Goal: Information Seeking & Learning: Learn about a topic

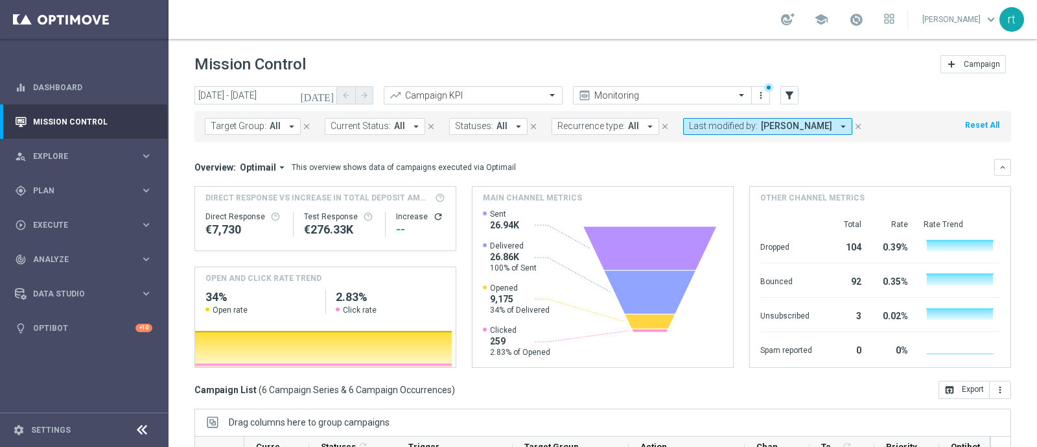
scroll to position [107, 0]
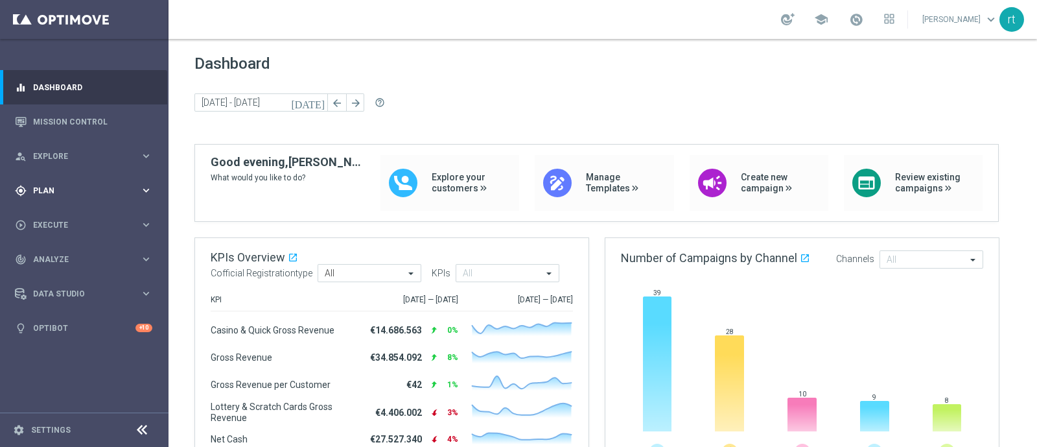
click at [40, 185] on div "gps_fixed Plan" at bounding box center [77, 191] width 125 height 12
click at [43, 209] on div "Target Groups" at bounding box center [101, 216] width 134 height 19
click at [43, 212] on link "Target Groups" at bounding box center [84, 217] width 101 height 10
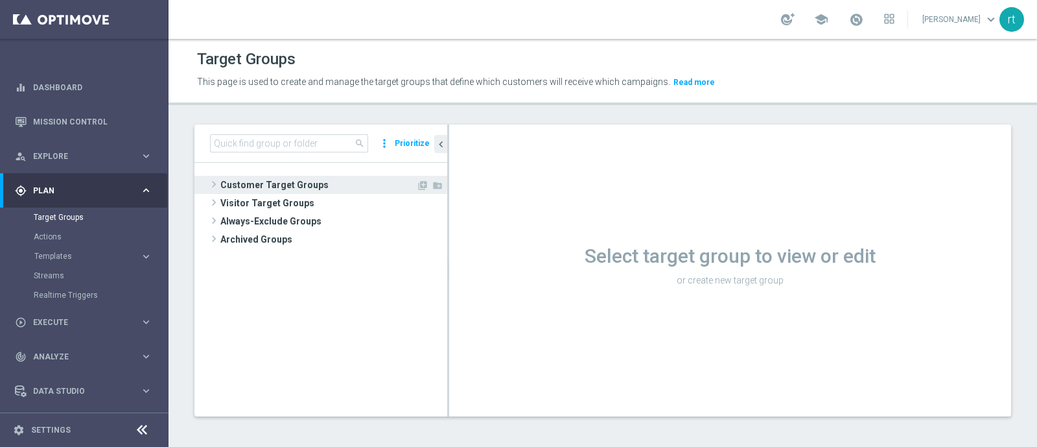
click at [233, 176] on span "Customer Target Groups" at bounding box center [318, 185] width 196 height 18
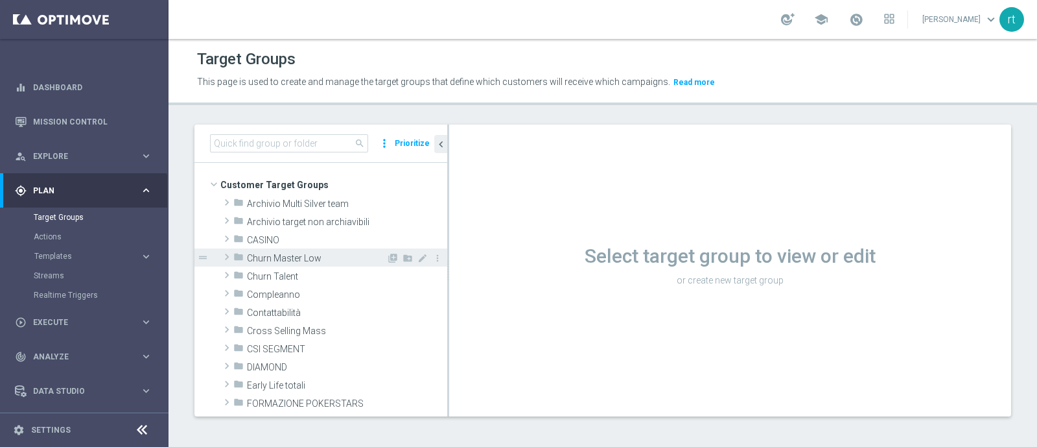
scroll to position [121, 0]
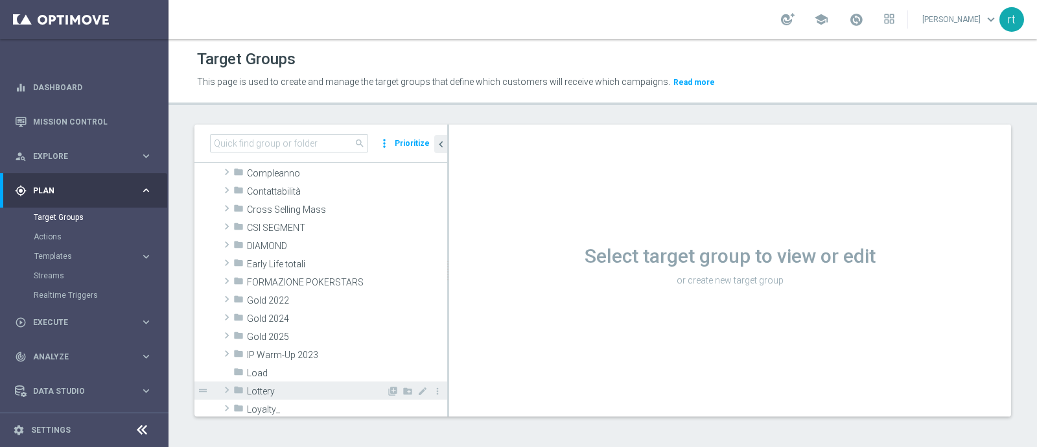
click at [282, 395] on span "Lottery" at bounding box center [316, 391] width 139 height 11
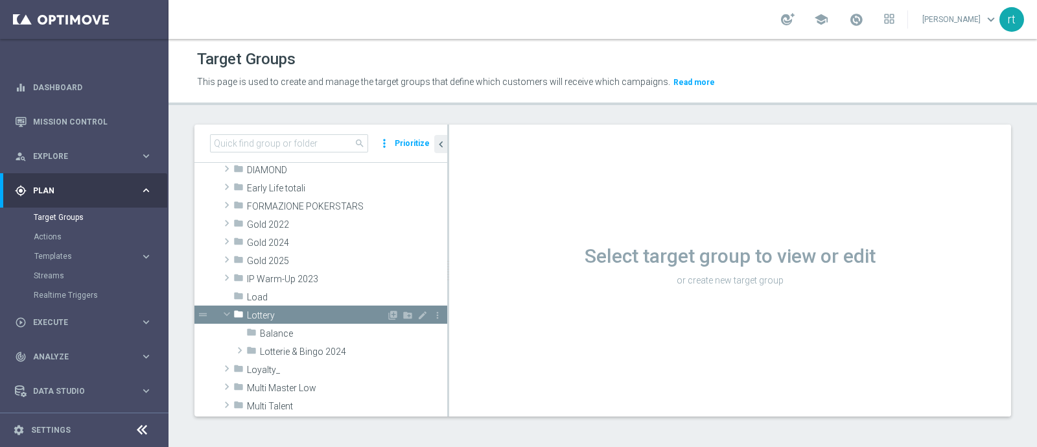
scroll to position [198, 0]
click at [301, 351] on span "Lotterie & Bingo 2024" at bounding box center [323, 351] width 126 height 11
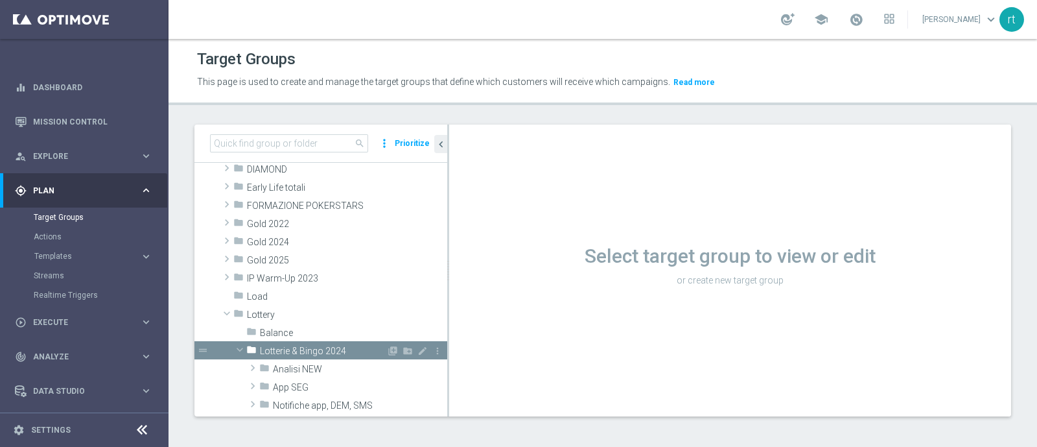
scroll to position [311, 0]
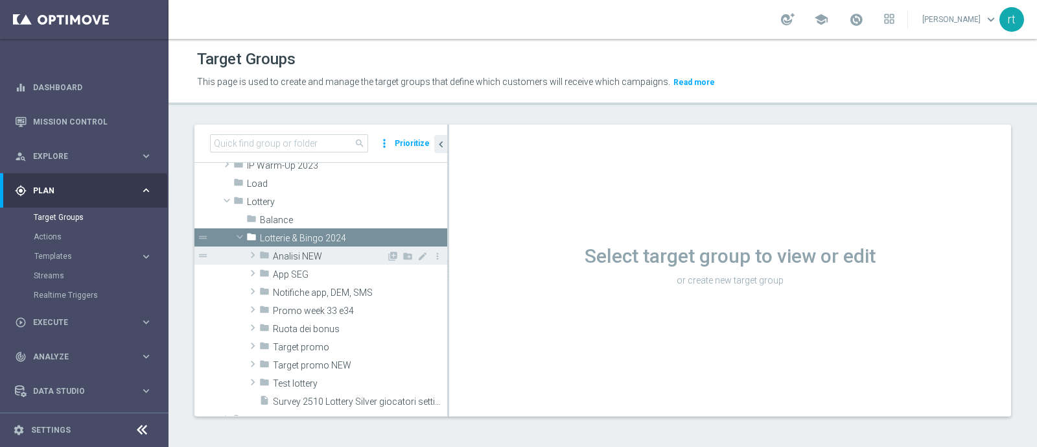
click at [323, 255] on span "Analisi NEW" at bounding box center [329, 256] width 113 height 11
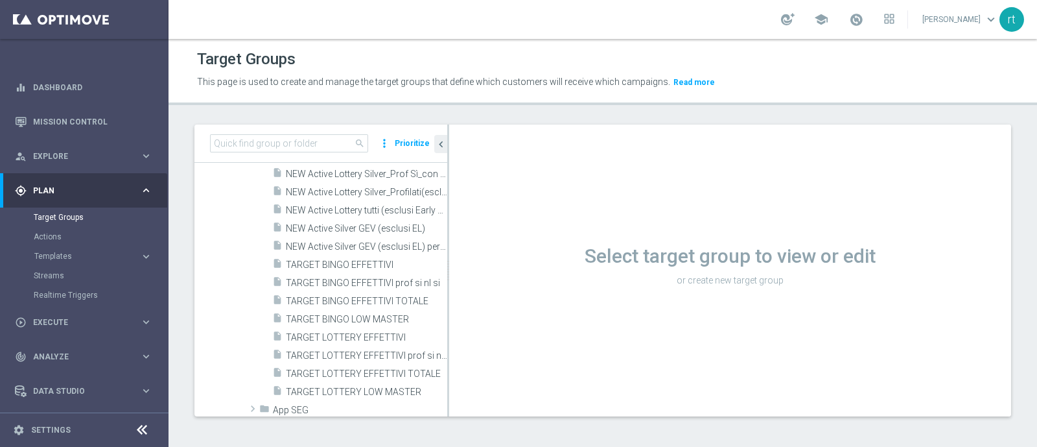
scroll to position [491, 0]
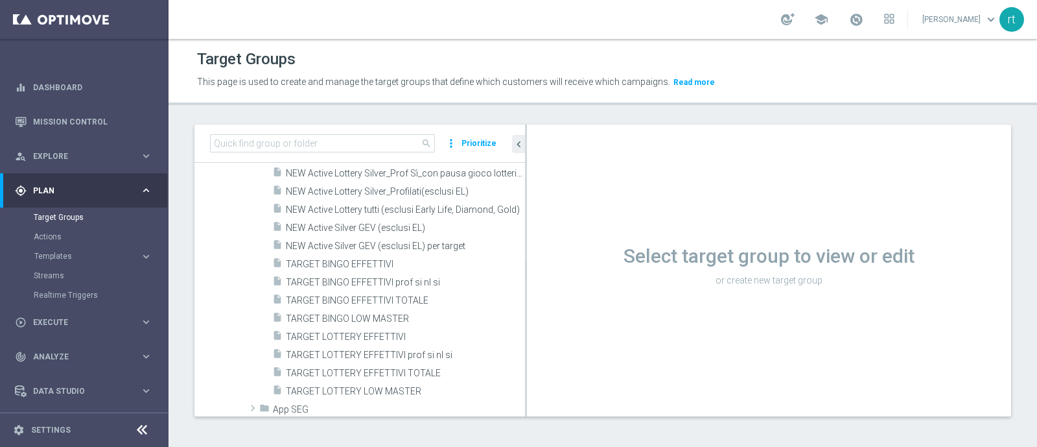
drag, startPoint x: 448, startPoint y: 310, endPoint x: 527, endPoint y: 315, distance: 79.3
click at [527, 315] on div at bounding box center [526, 270] width 2 height 292
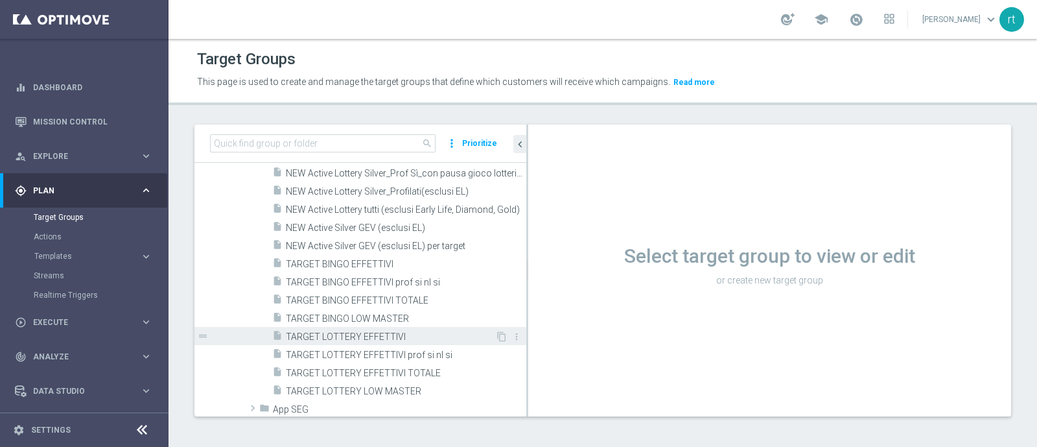
click at [332, 335] on span "TARGET LOTTERY EFFETTIVI" at bounding box center [390, 336] width 209 height 11
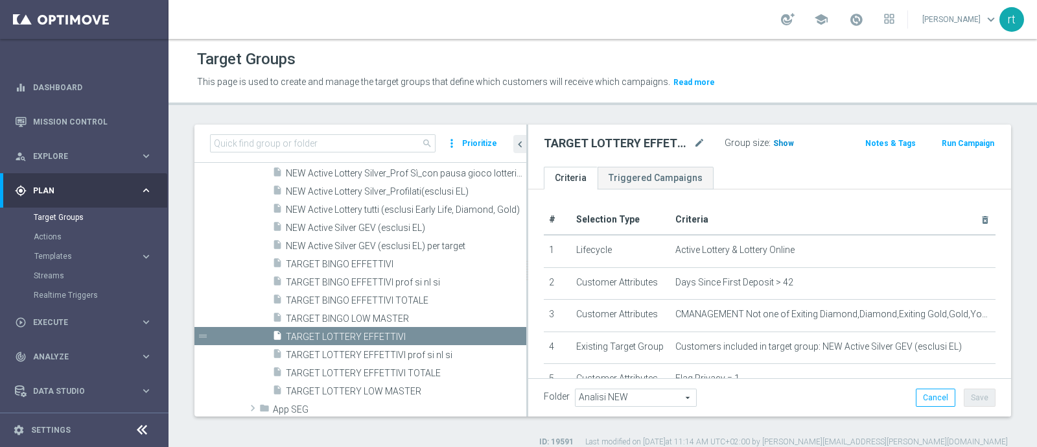
click at [781, 139] on span "Show" at bounding box center [783, 143] width 21 height 9
click at [777, 141] on span "70,315" at bounding box center [787, 145] width 27 height 12
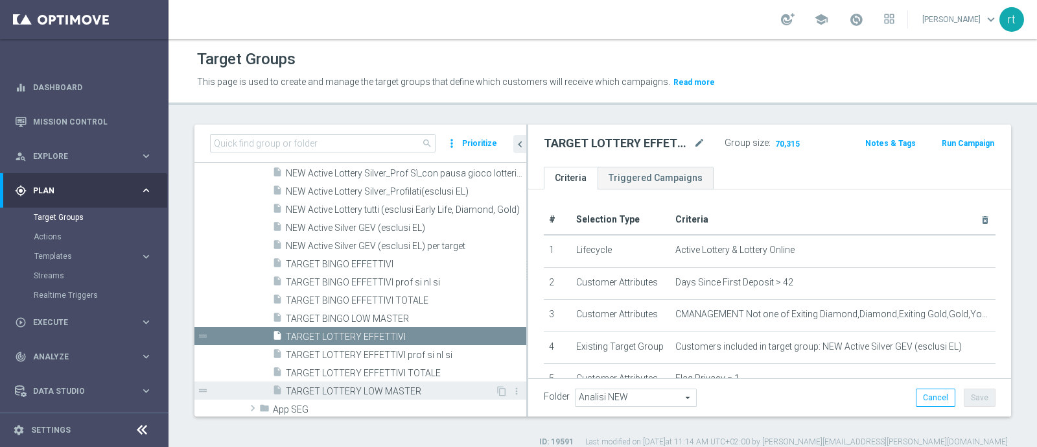
click at [351, 386] on span "TARGET LOTTERY LOW MASTER" at bounding box center [390, 391] width 209 height 11
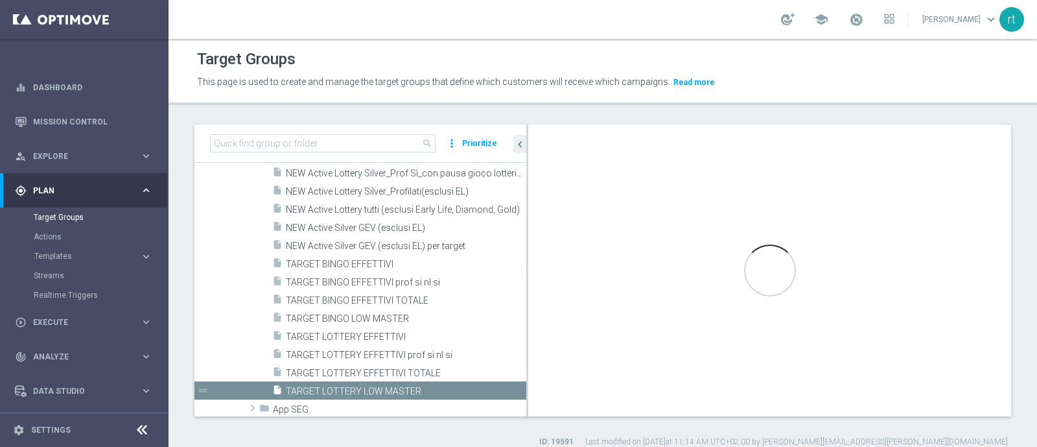
type textarea "(1 and 2 and 3 and 4 and 5 and 6 and 7 and 8 and 12 and 13 and (11 or (9 and 10…"
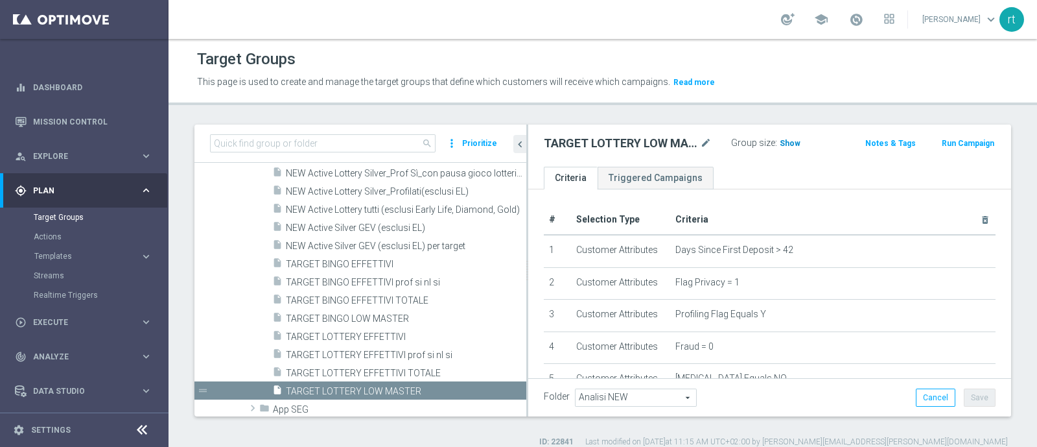
click at [782, 145] on span "Show" at bounding box center [790, 143] width 21 height 9
click at [787, 143] on span "2,452" at bounding box center [792, 145] width 23 height 12
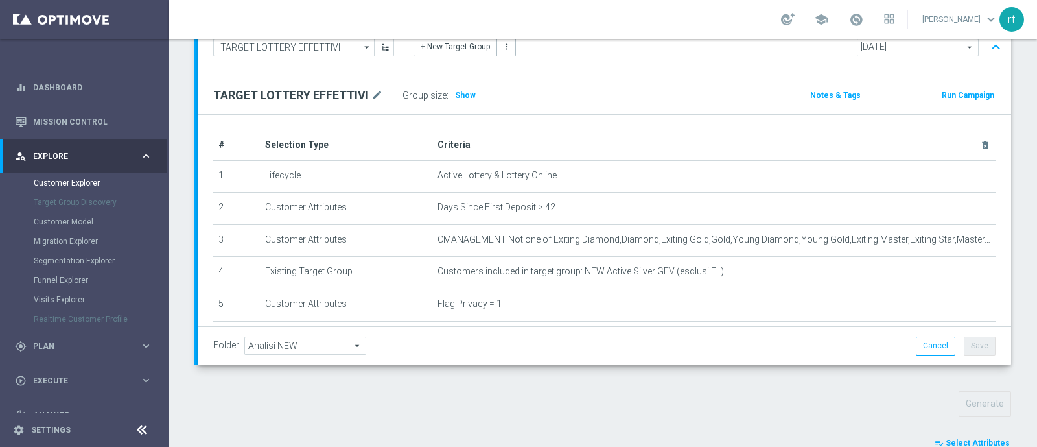
scroll to position [288, 0]
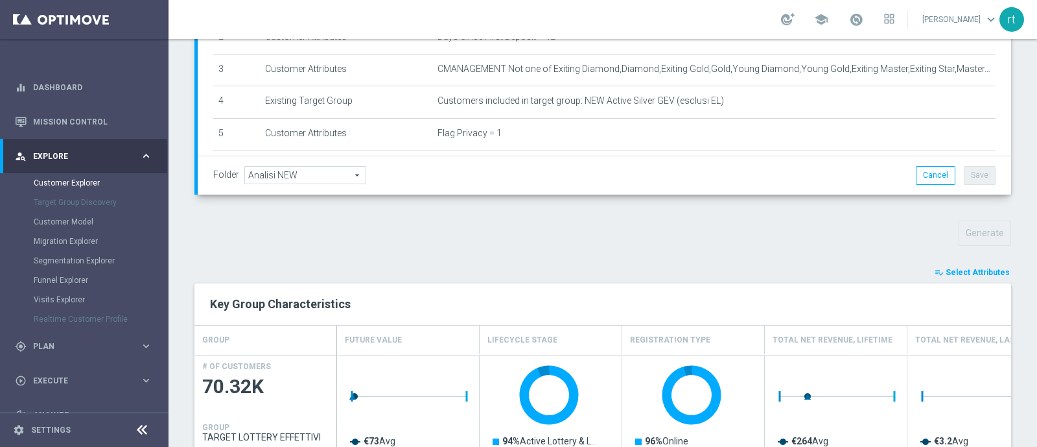
click at [950, 277] on button "playlist_add_check Select Attributes" at bounding box center [973, 272] width 78 height 14
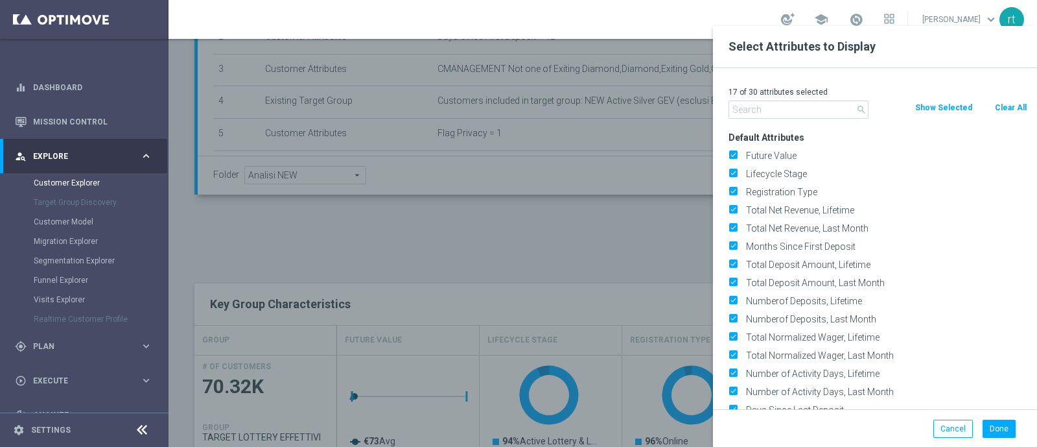
click at [1014, 104] on button "Clear All" at bounding box center [1011, 107] width 34 height 14
checkbox input "false"
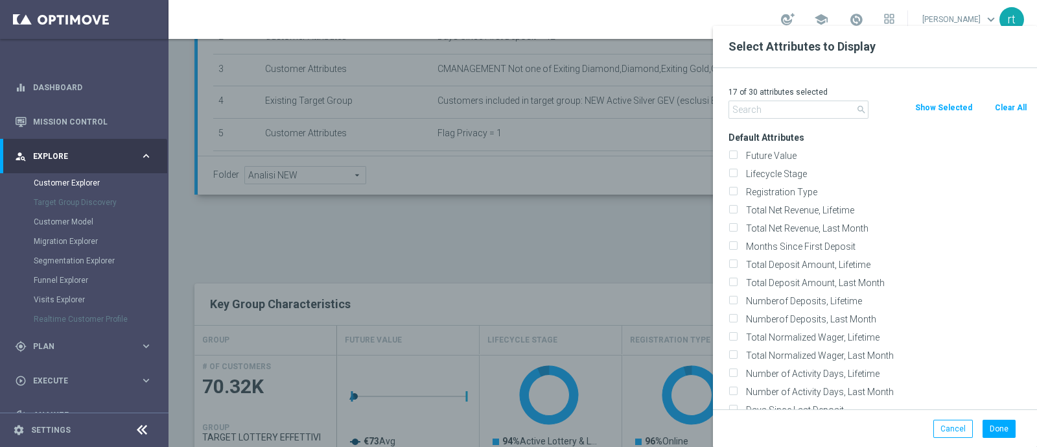
checkbox input "false"
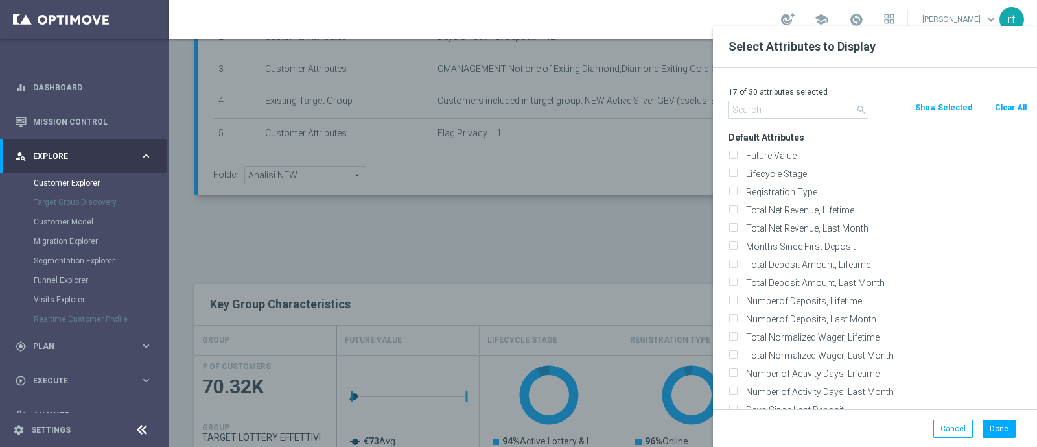
checkbox input "false"
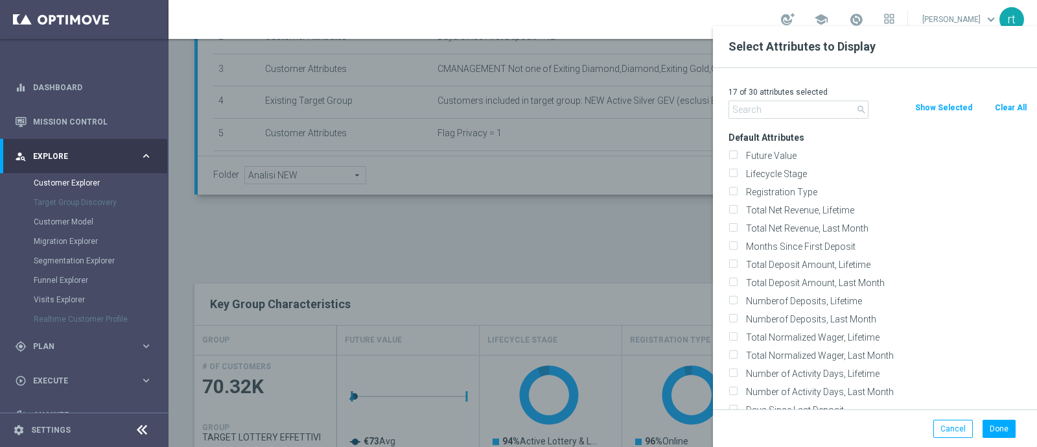
checkbox input "false"
click at [797, 174] on label "Lifecycle Stage" at bounding box center [885, 174] width 286 height 12
click at [737, 174] on input "Lifecycle Stage" at bounding box center [733, 175] width 8 height 8
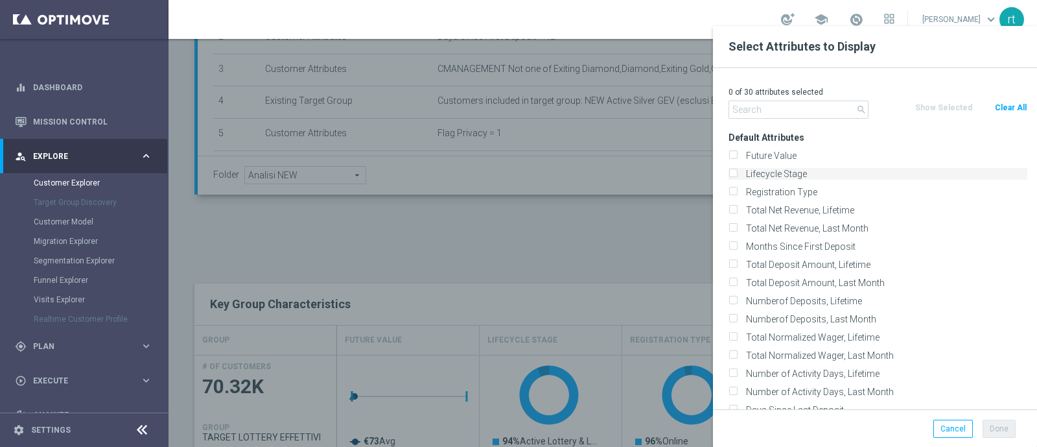
checkbox input "true"
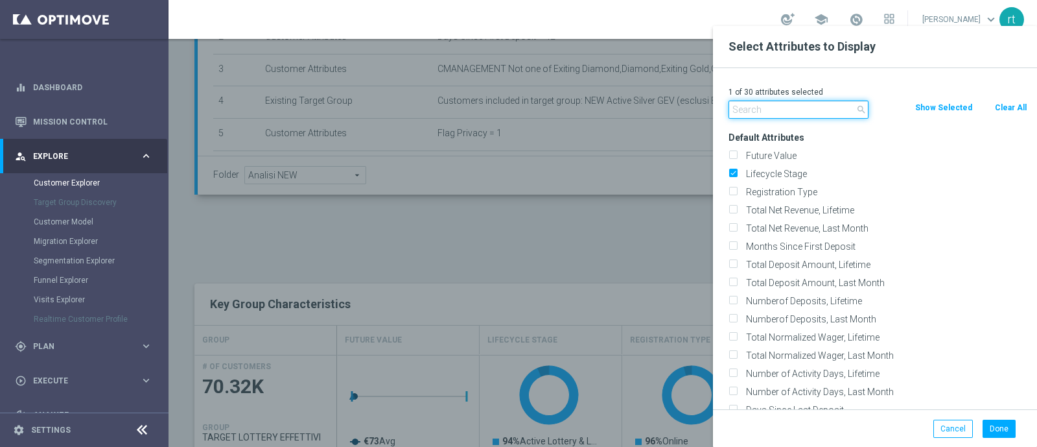
click at [779, 105] on input "text" at bounding box center [799, 109] width 140 height 18
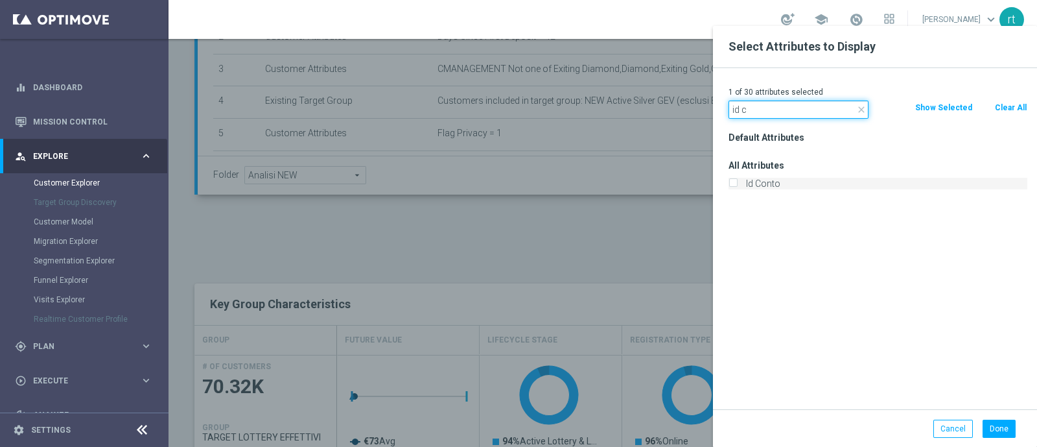
type input "id c"
click at [762, 187] on label "Id Conto" at bounding box center [885, 184] width 286 height 12
click at [737, 187] on input "Id Conto" at bounding box center [733, 185] width 8 height 8
checkbox input "true"
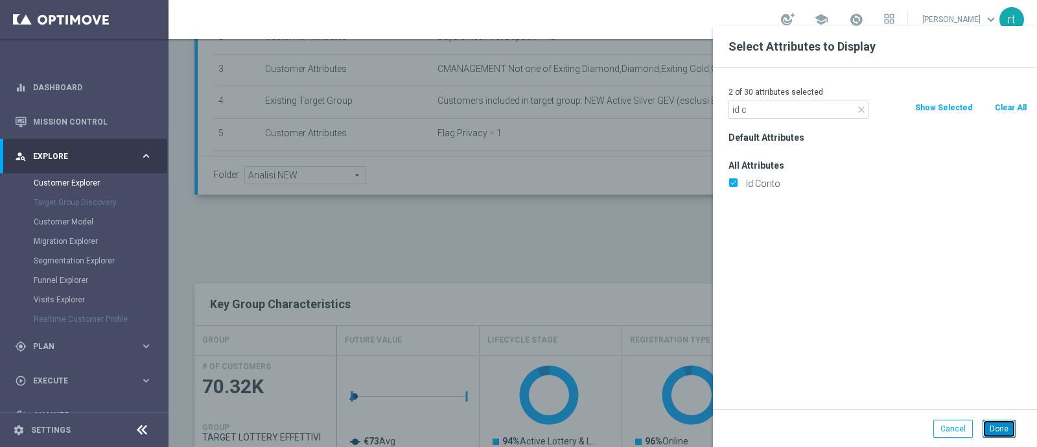
click at [998, 432] on button "Done" at bounding box center [999, 428] width 33 height 18
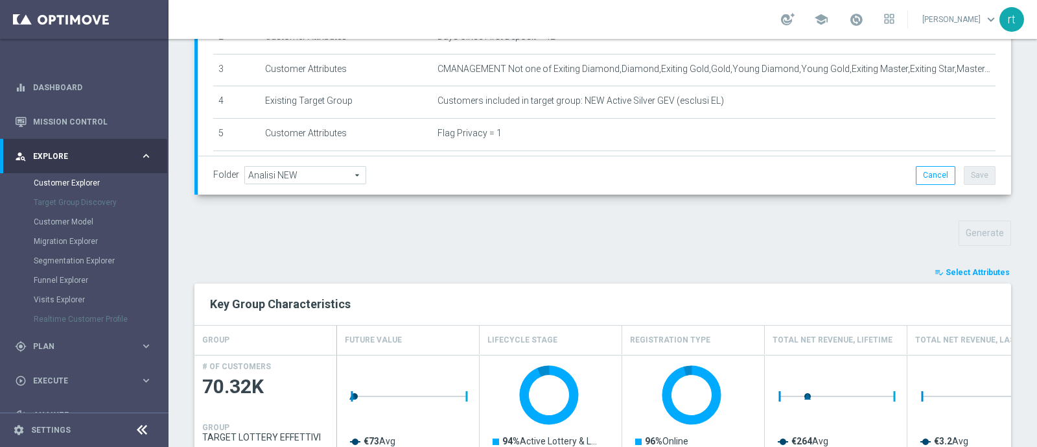
type input "Search"
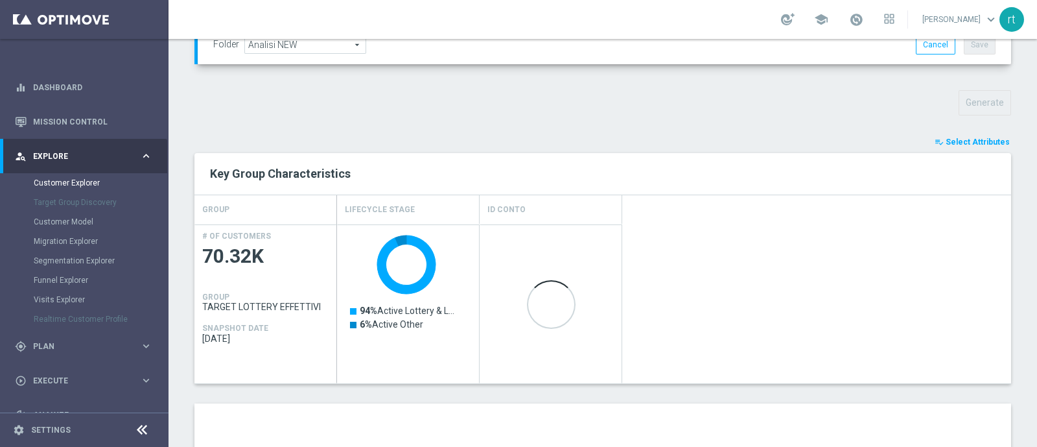
scroll to position [419, 0]
click at [702, 280] on div "Created with Highcharts 9.3.3 94% Active Lottery & Lottery Online 94% Active Lo…" at bounding box center [674, 303] width 674 height 159
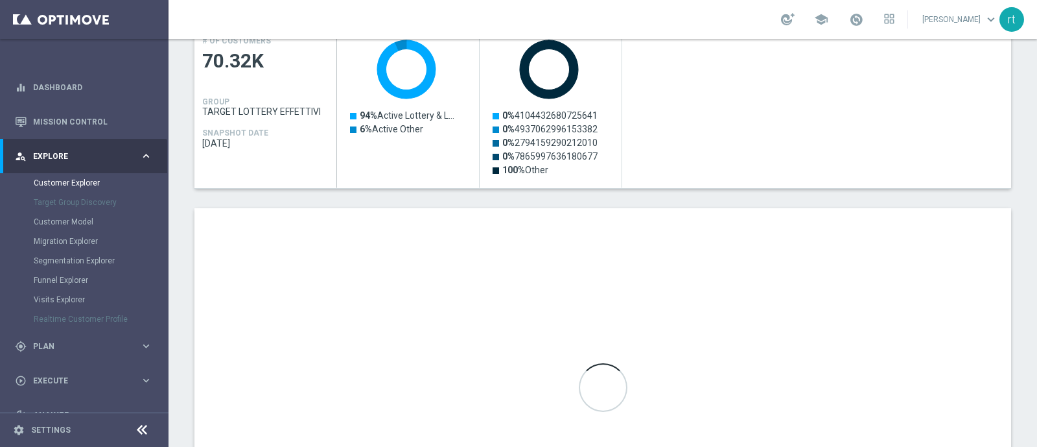
scroll to position [616, 0]
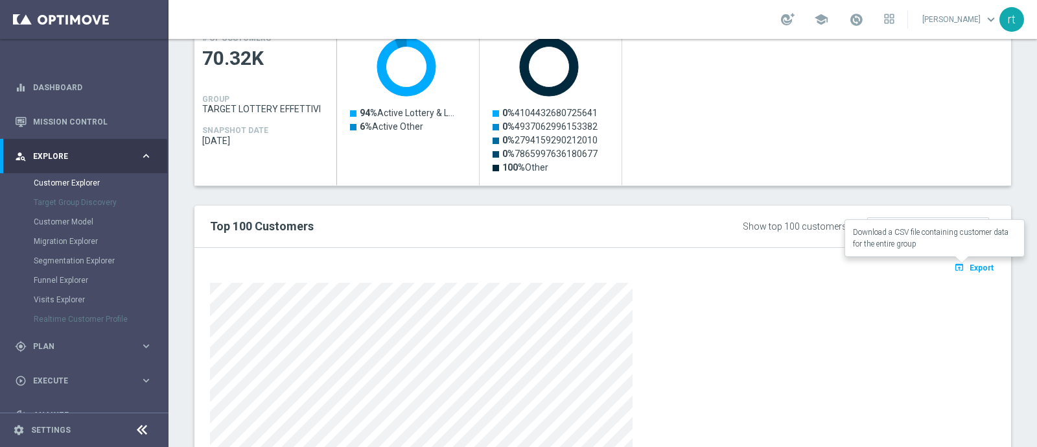
click at [954, 264] on icon "open_in_browser" at bounding box center [961, 267] width 14 height 10
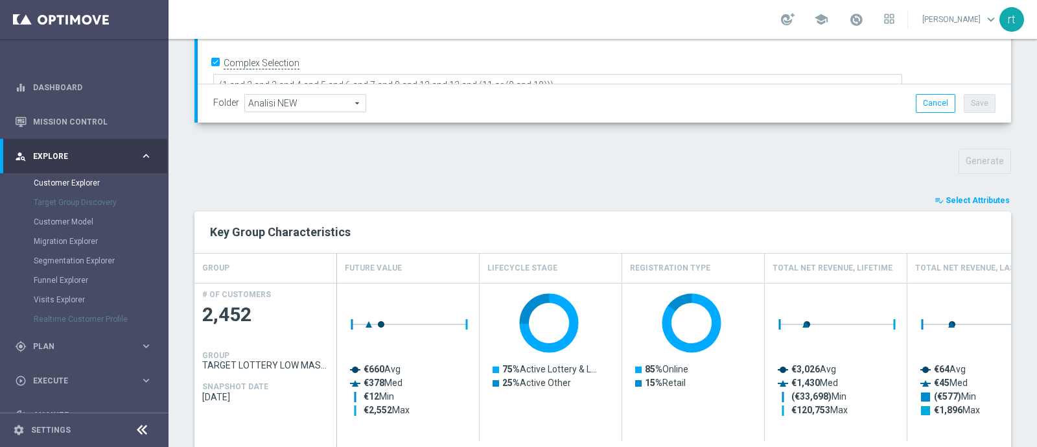
scroll to position [360, 0]
click at [955, 193] on button "playlist_add_check Select Attributes" at bounding box center [973, 200] width 78 height 14
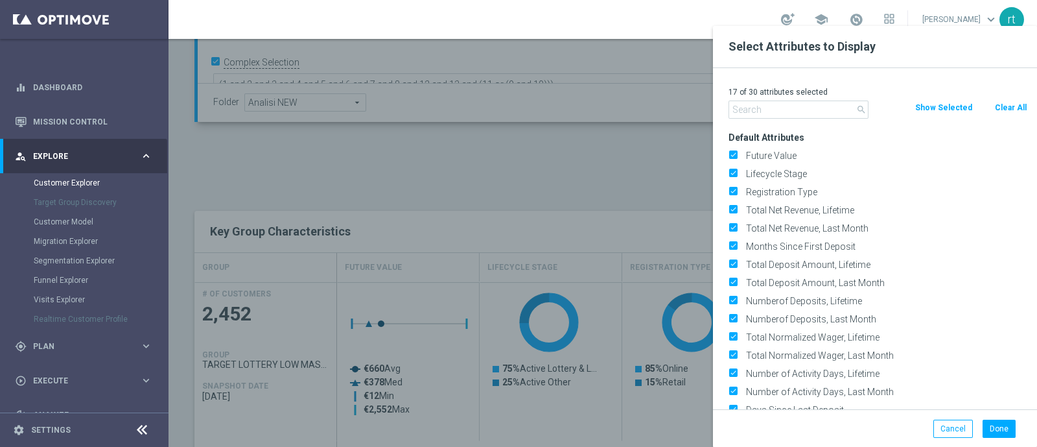
click at [997, 106] on button "Clear All" at bounding box center [1011, 107] width 34 height 14
checkbox input "false"
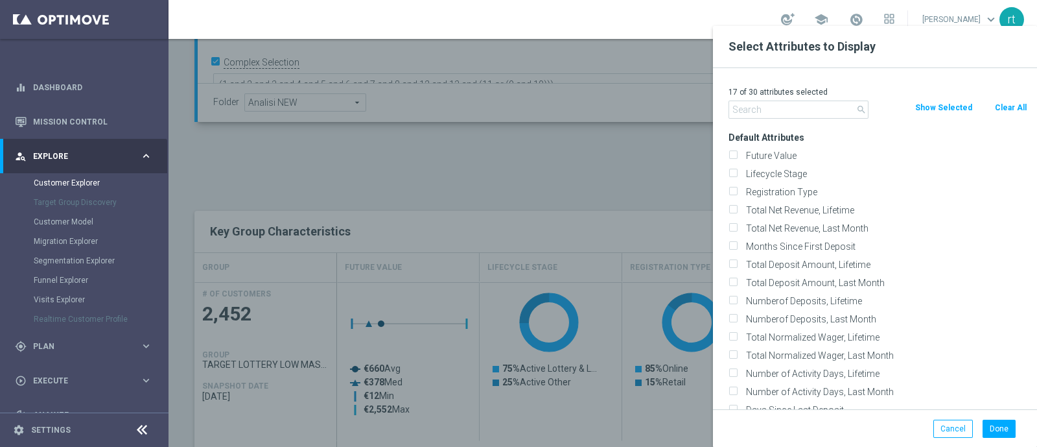
checkbox input "false"
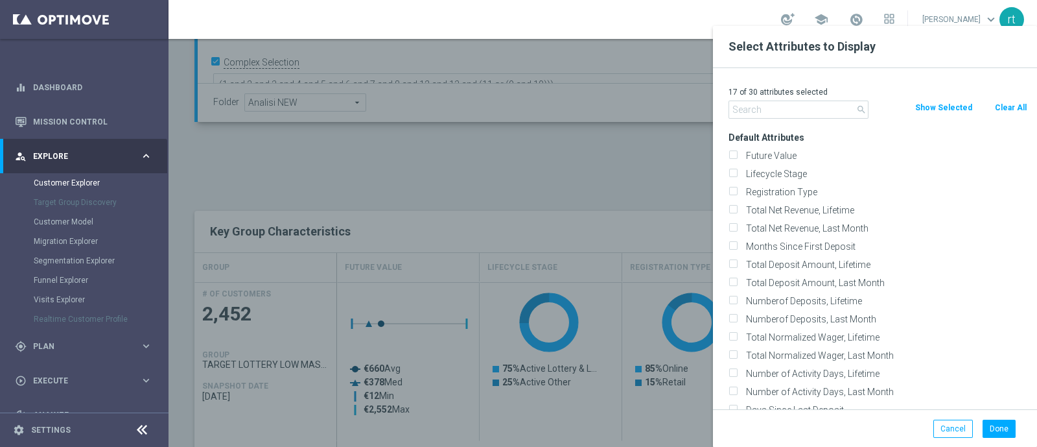
checkbox input "false"
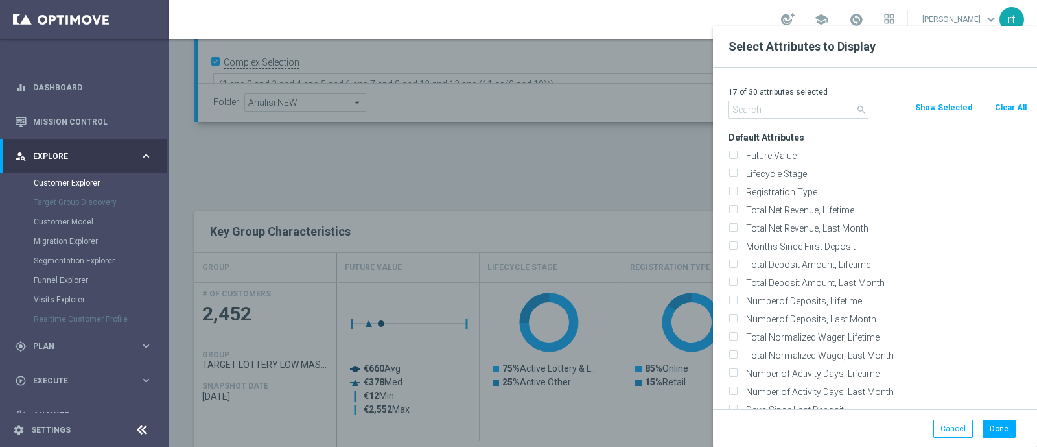
checkbox input "false"
click at [778, 171] on label "Lifecycle Stage" at bounding box center [885, 174] width 286 height 12
click at [737, 171] on input "Lifecycle Stage" at bounding box center [733, 175] width 8 height 8
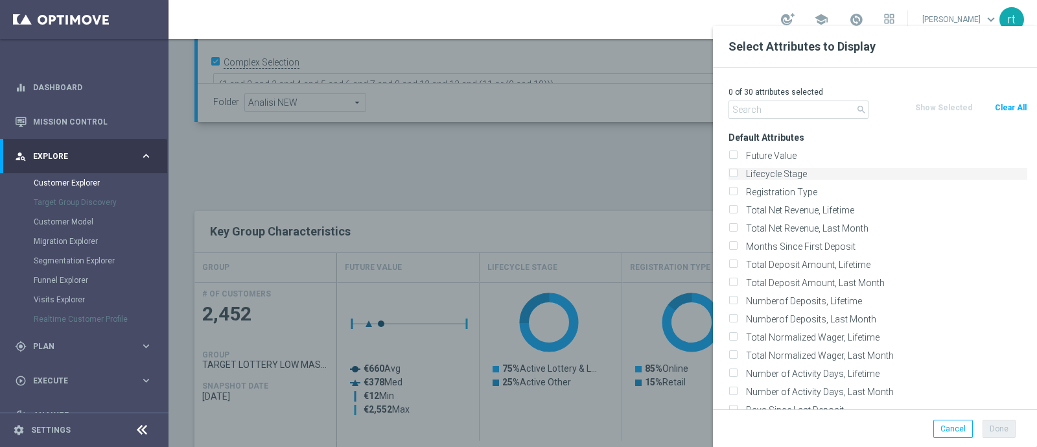
checkbox input "true"
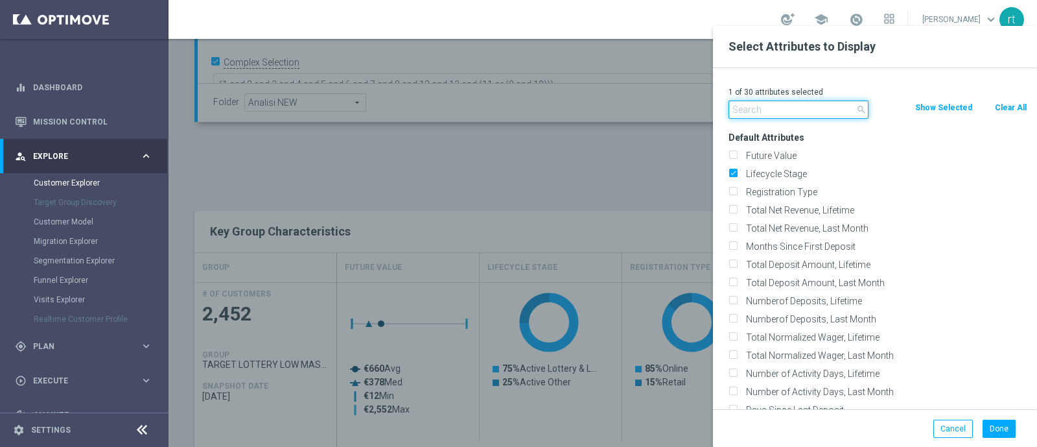
click at [772, 115] on input "text" at bounding box center [799, 109] width 140 height 18
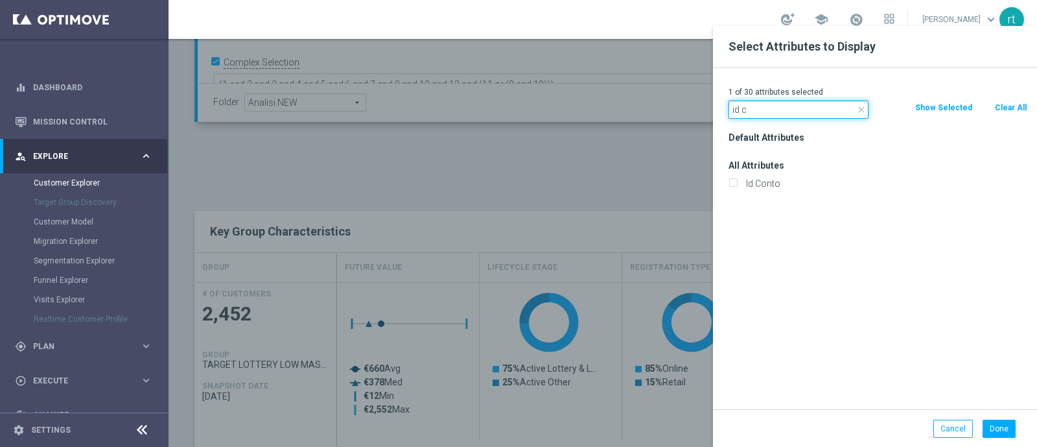
type input "id c"
click at [768, 193] on div "Default Attributes All Attributes Id Conto" at bounding box center [878, 268] width 318 height 281
click at [768, 188] on label "Id Conto" at bounding box center [885, 184] width 286 height 12
click at [737, 188] on input "Id Conto" at bounding box center [733, 185] width 8 height 8
checkbox input "true"
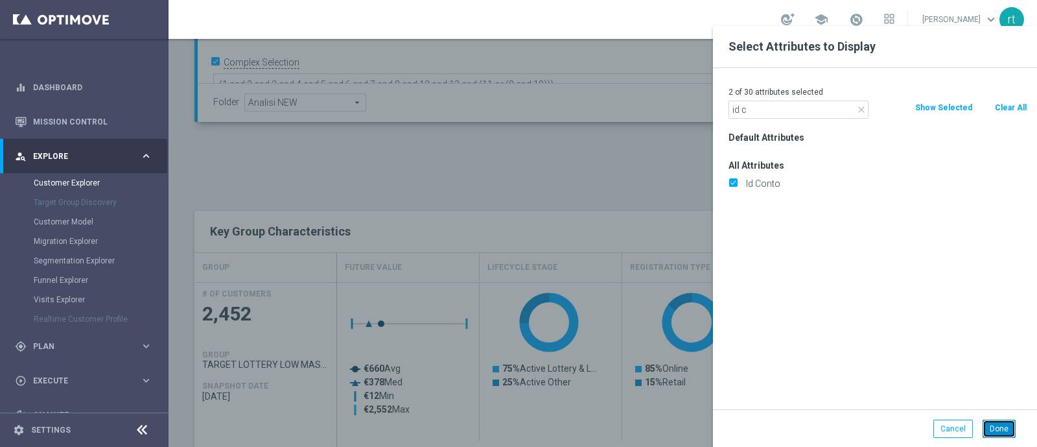
click at [998, 429] on button "Done" at bounding box center [999, 428] width 33 height 18
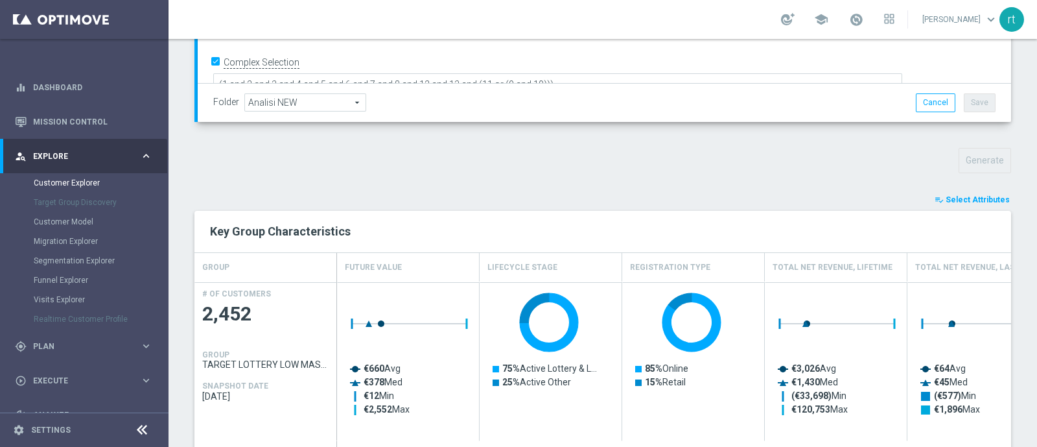
type input "Search"
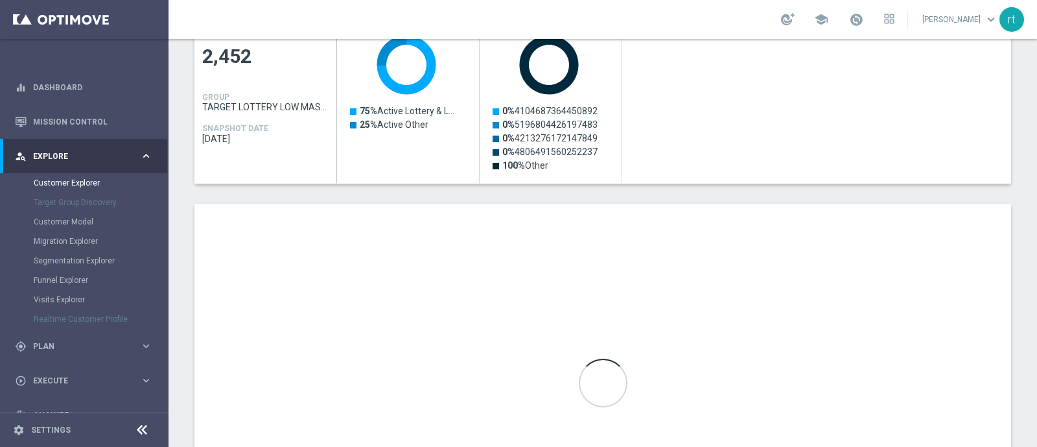
scroll to position [619, 0]
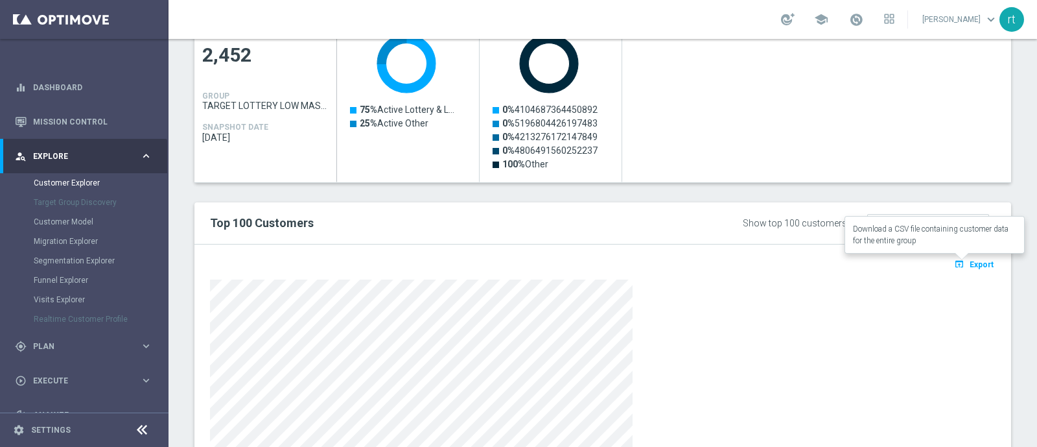
click at [970, 261] on span "Export" at bounding box center [982, 264] width 24 height 9
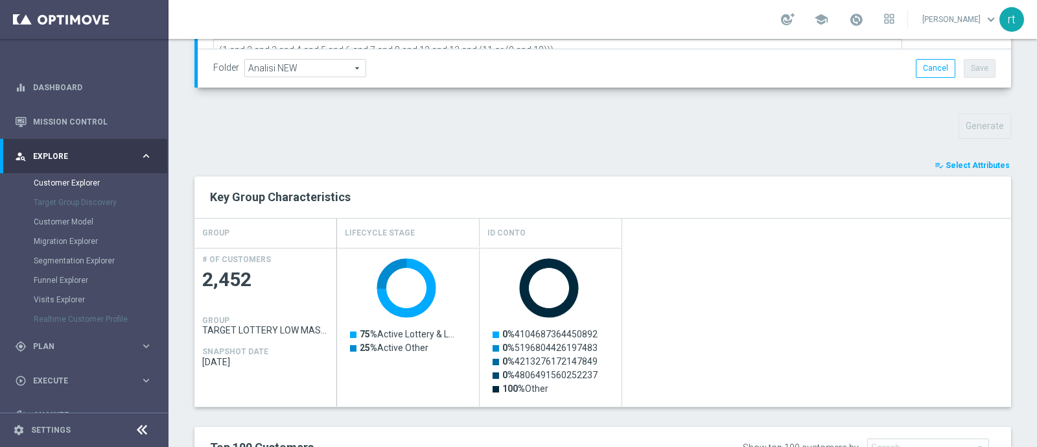
scroll to position [394, 0]
